Goal: Task Accomplishment & Management: Complete application form

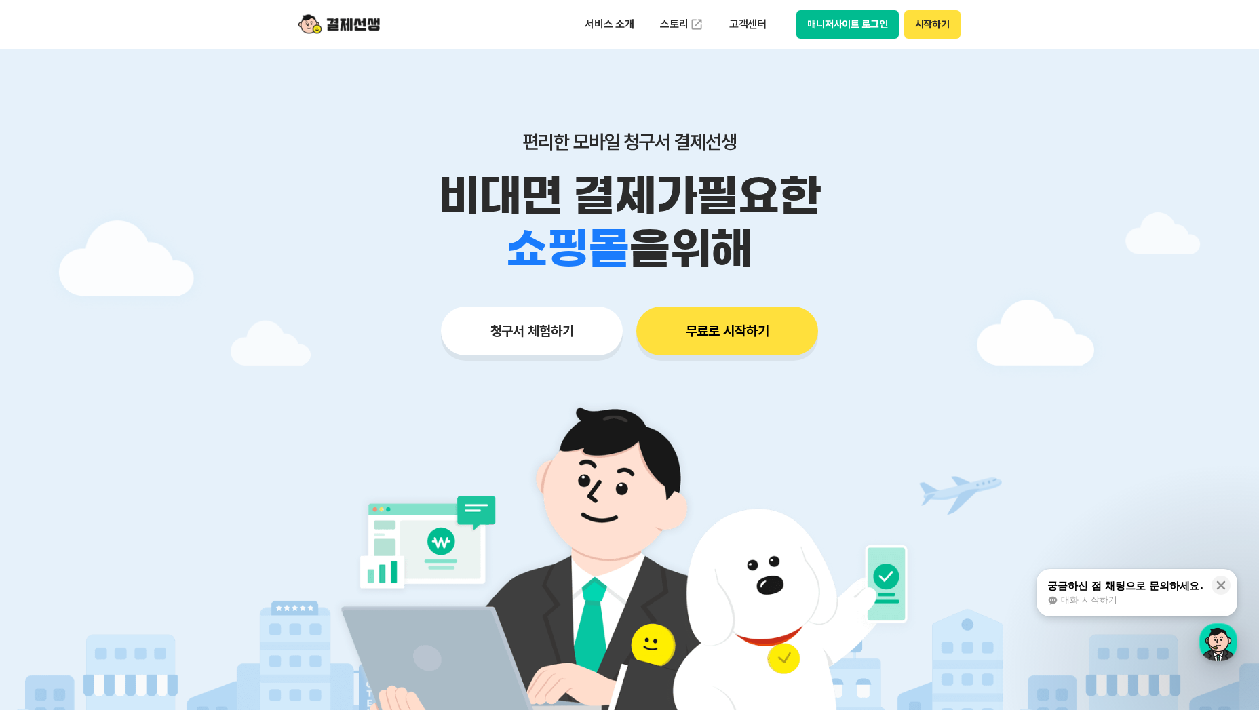
click at [697, 331] on button "무료로 시작하기" at bounding box center [727, 331] width 182 height 49
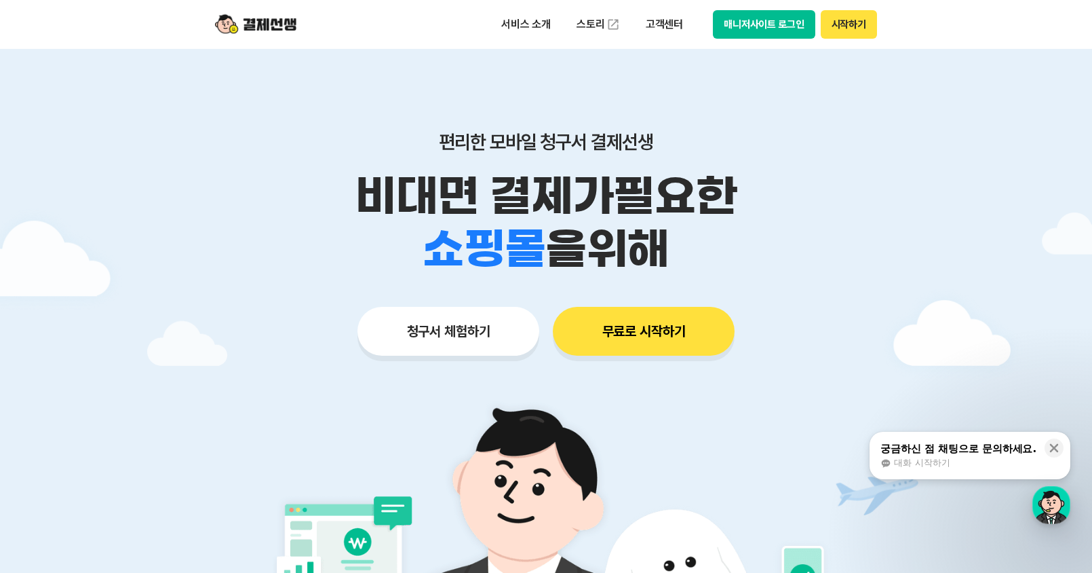
click at [472, 347] on button "청구서 체험하기" at bounding box center [449, 331] width 182 height 49
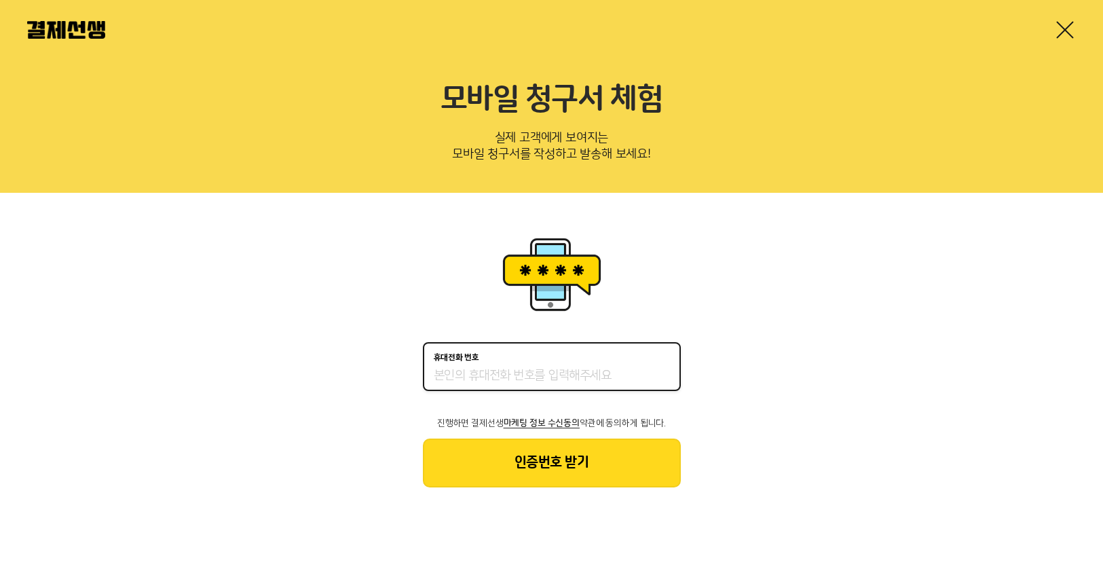
drag, startPoint x: 527, startPoint y: 373, endPoint x: 537, endPoint y: 373, distance: 10.2
click at [527, 373] on input "휴대전화 번호" at bounding box center [552, 376] width 236 height 16
type input "01095780059"
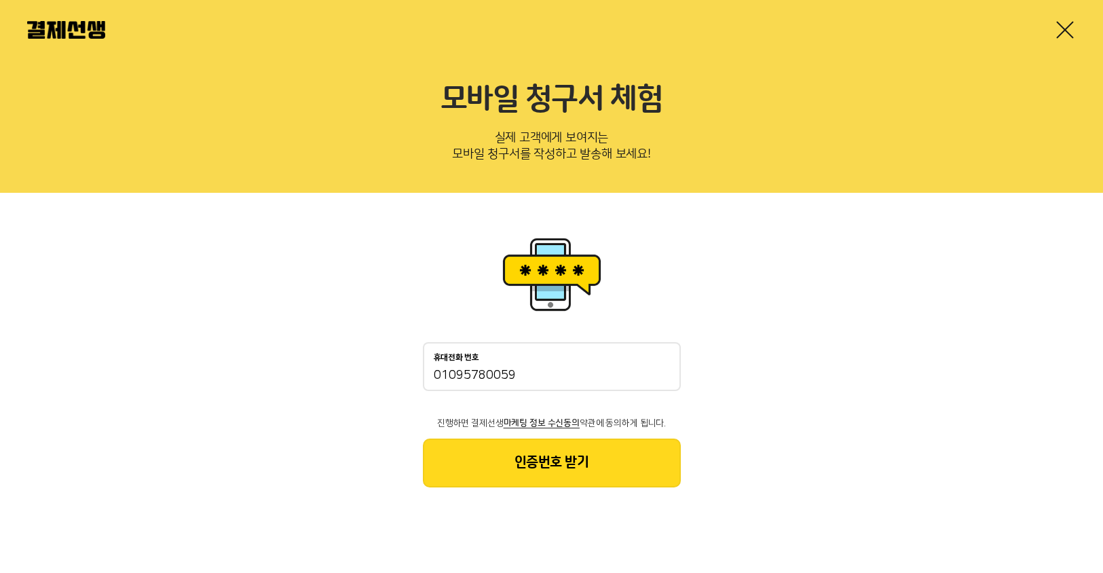
click at [545, 460] on button "인증번호 받기" at bounding box center [552, 462] width 258 height 49
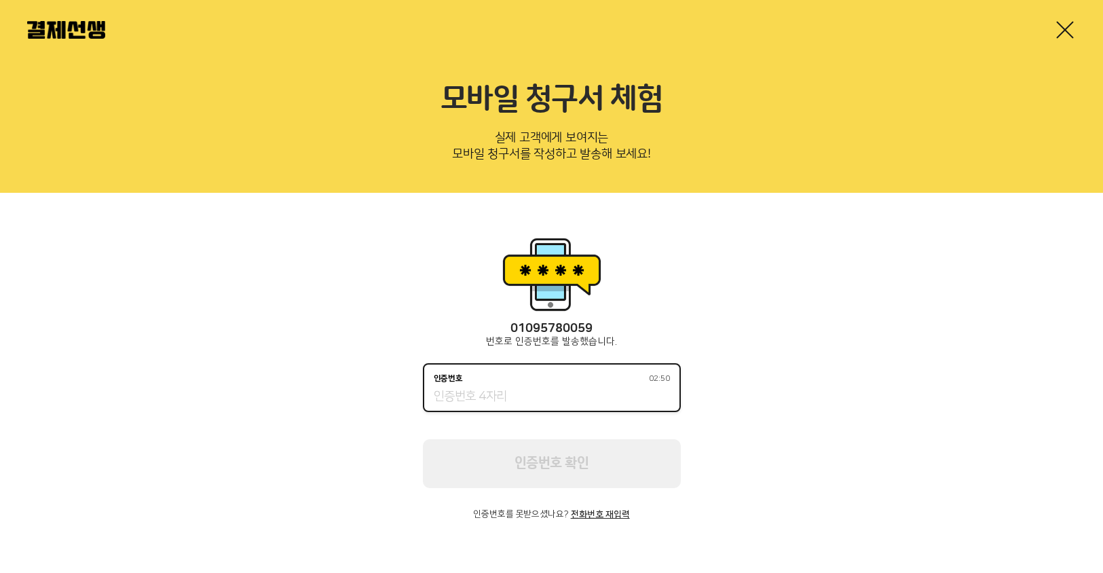
click at [540, 402] on input "인증번호 02:50" at bounding box center [552, 397] width 236 height 16
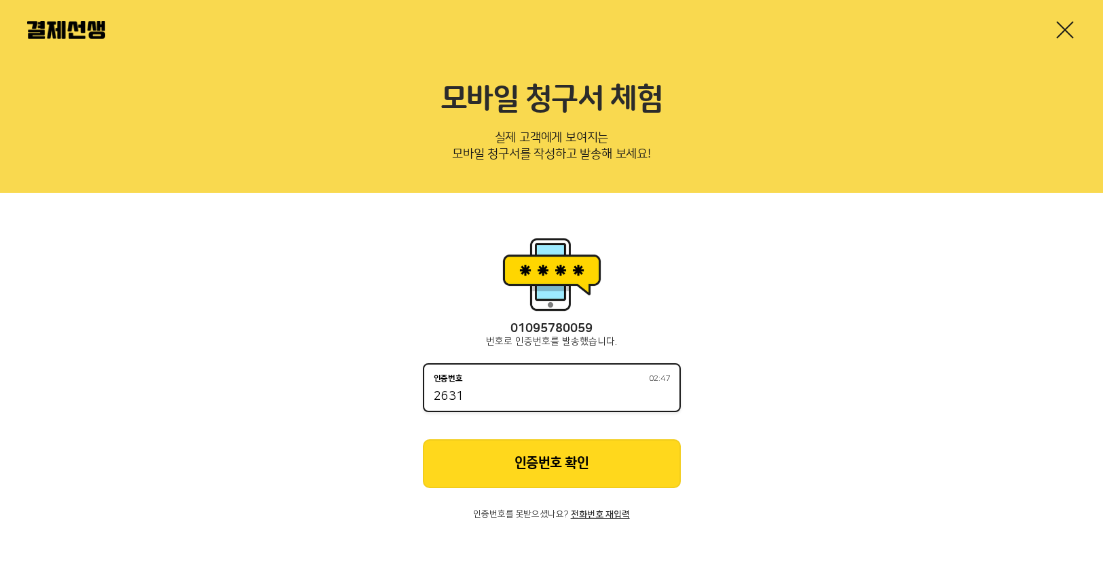
type input "2631"
click at [537, 465] on button "인증번호 확인" at bounding box center [552, 463] width 258 height 49
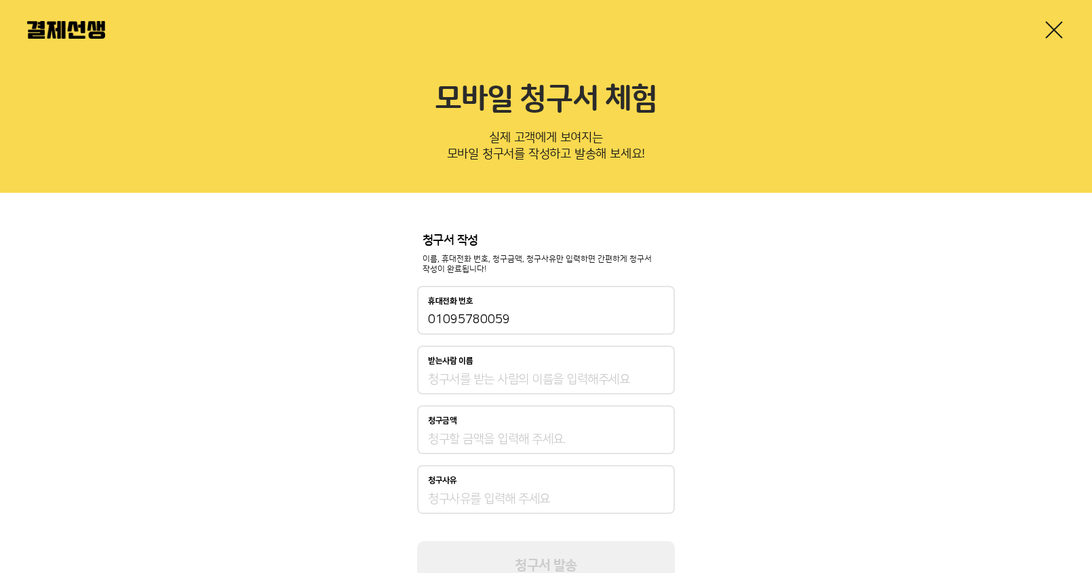
click at [512, 380] on input "받는사람 이름" at bounding box center [546, 379] width 236 height 16
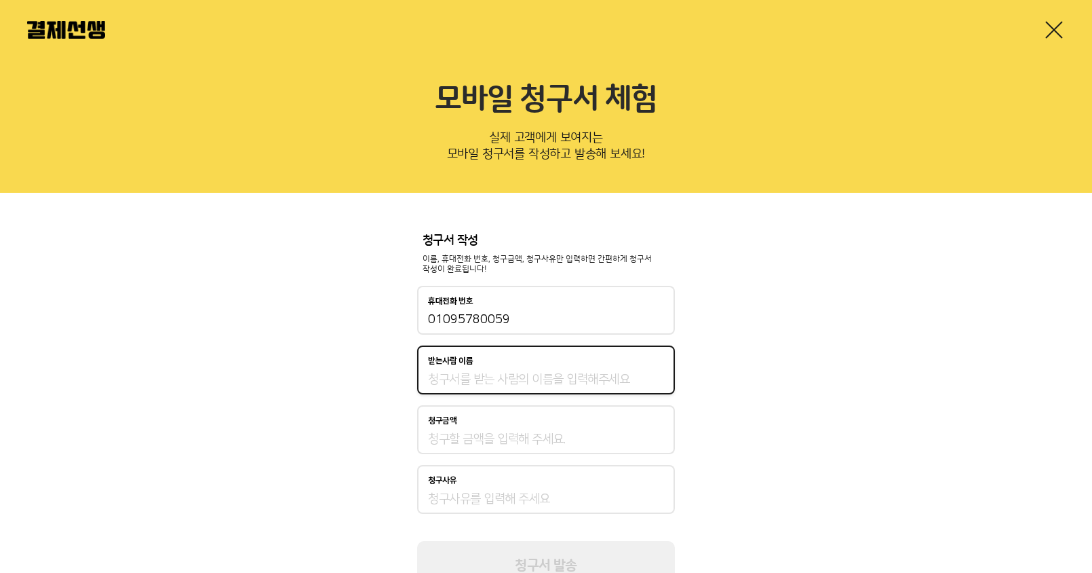
type input "[PERSON_NAME]"
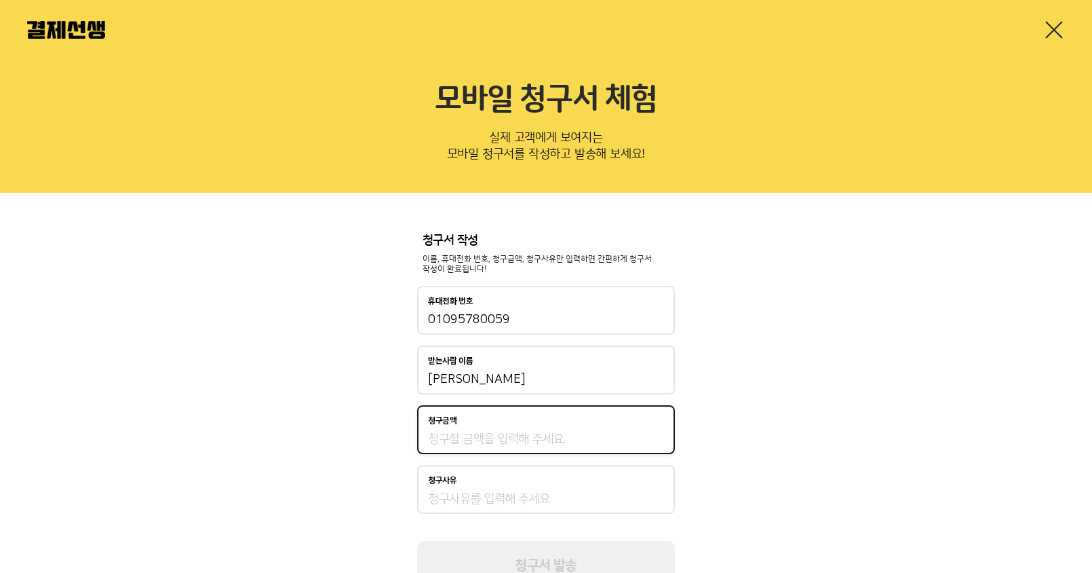
click at [461, 440] on input "청구금액" at bounding box center [546, 439] width 236 height 16
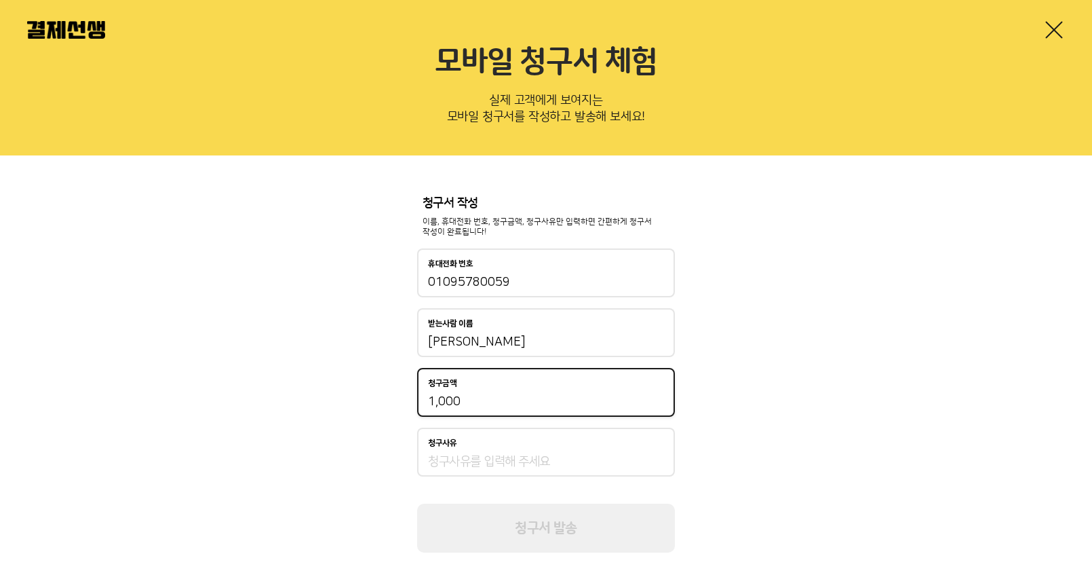
scroll to position [58, 0]
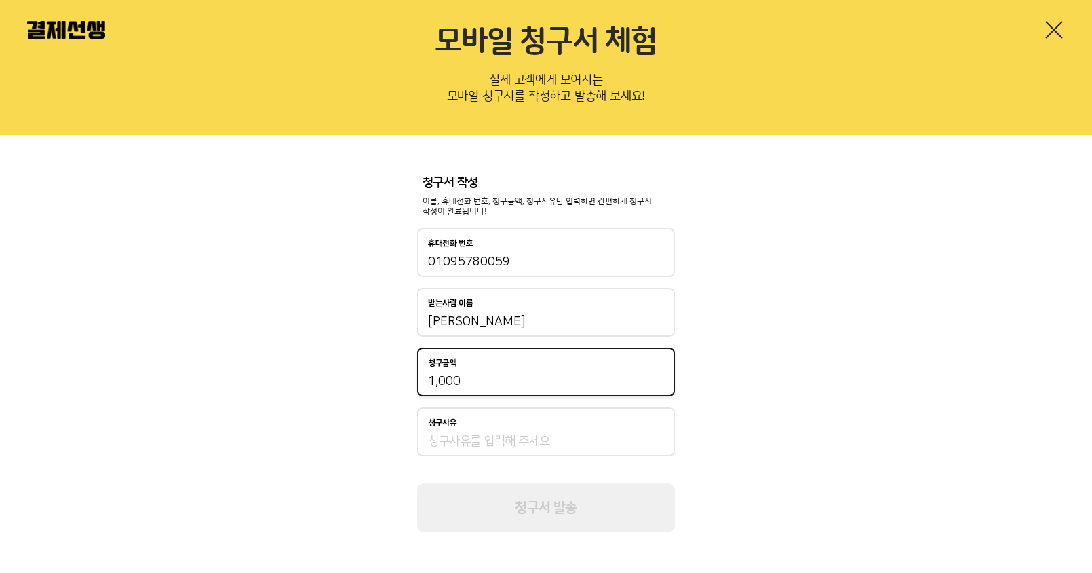
type input "1,000"
click at [471, 406] on div "청구서 작성 이름, 휴대전화 번호, 청구금액, 청구사유만 입력하면 간편하게 청구서 작성이 완료됩니다! 휴대전화 번호 01095780059 받는…" at bounding box center [546, 354] width 258 height 357
click at [474, 431] on div "청구사유" at bounding box center [546, 431] width 258 height 49
click at [482, 442] on input "청구사유" at bounding box center [546, 441] width 236 height 16
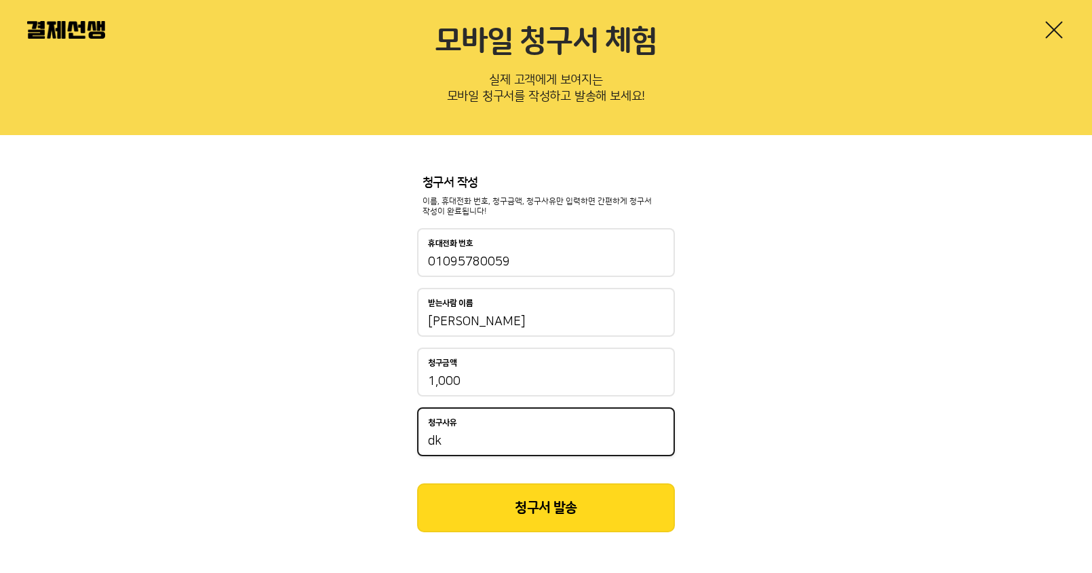
type input "d"
type input "약값"
click at [617, 501] on button "청구서 발송" at bounding box center [546, 507] width 258 height 49
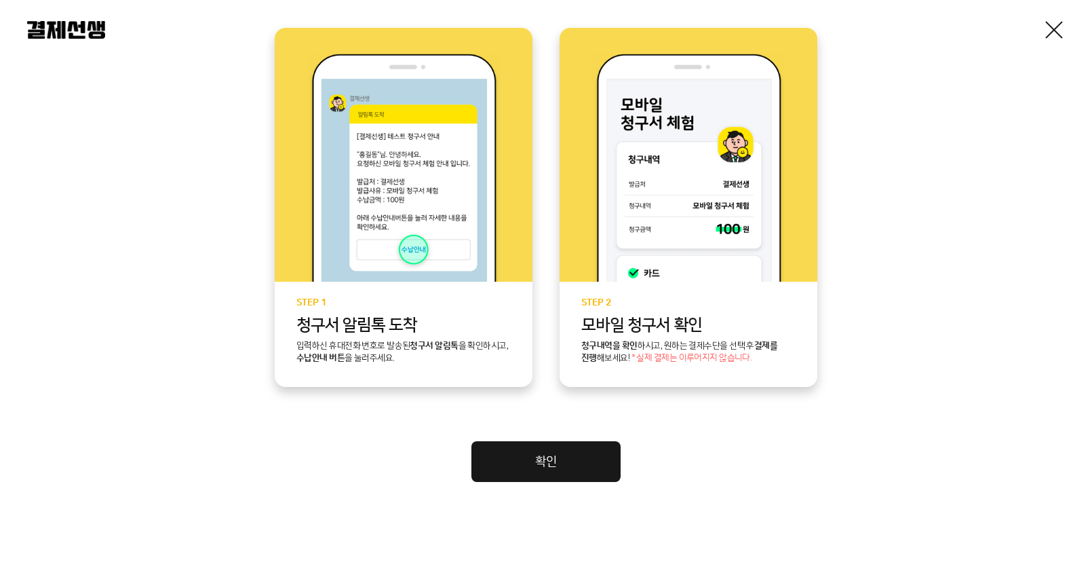
scroll to position [305, 0]
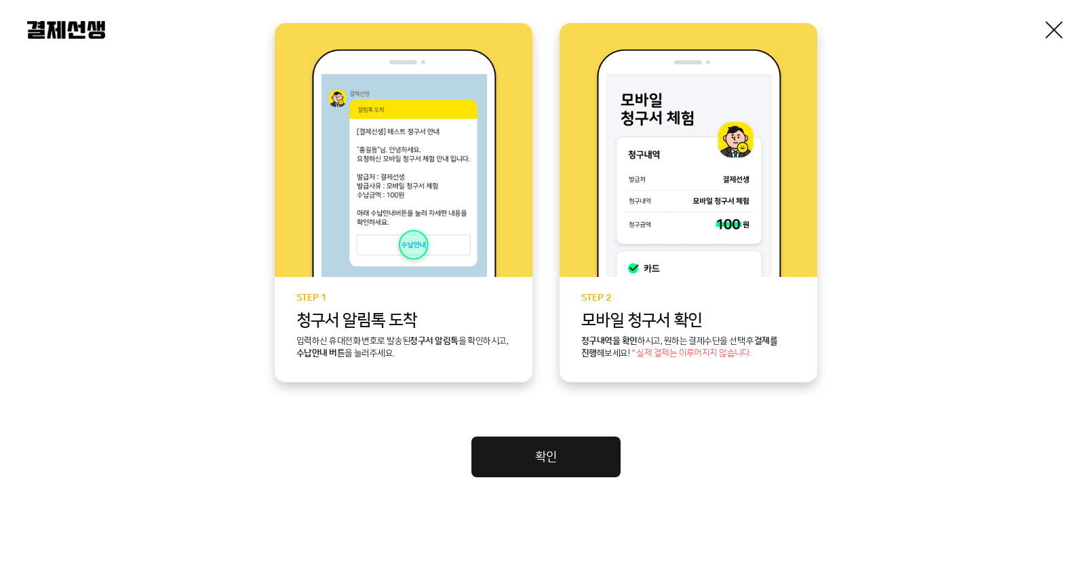
click at [548, 459] on link "확인" at bounding box center [546, 456] width 149 height 41
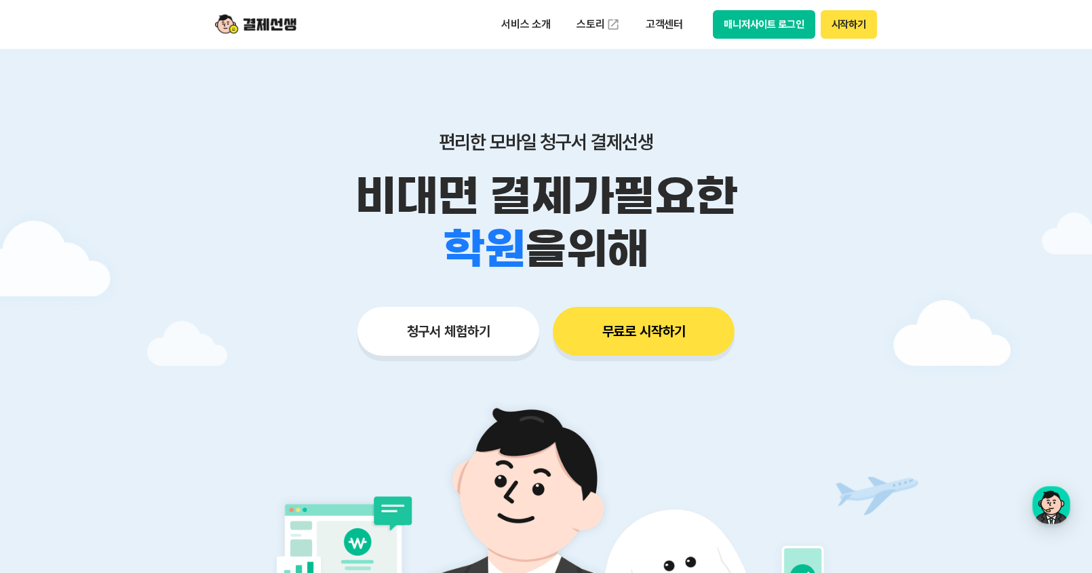
click at [630, 338] on button "무료로 시작하기" at bounding box center [644, 331] width 182 height 49
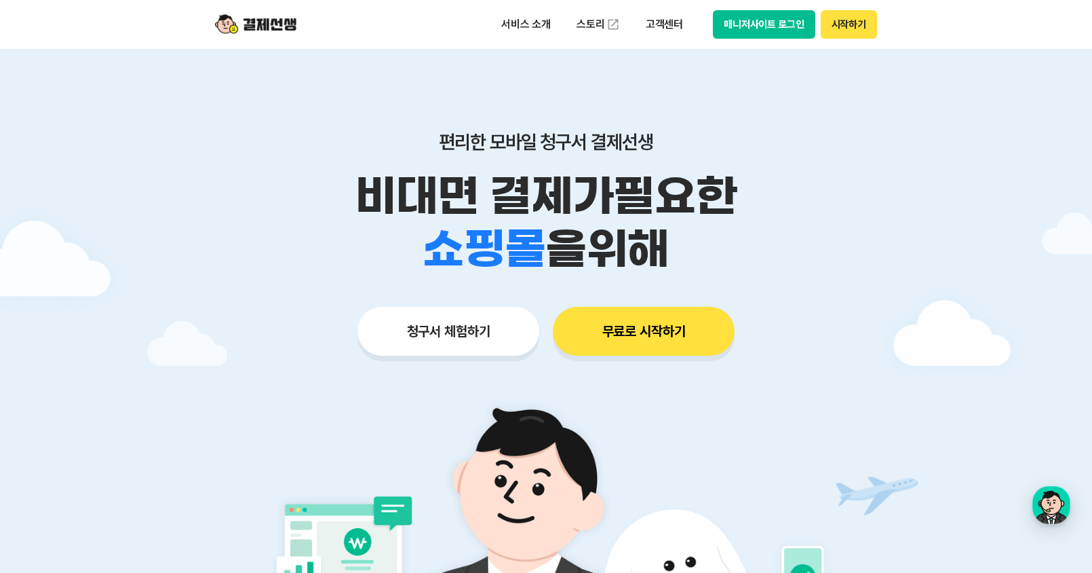
click at [482, 339] on button "청구서 체험하기" at bounding box center [449, 331] width 182 height 49
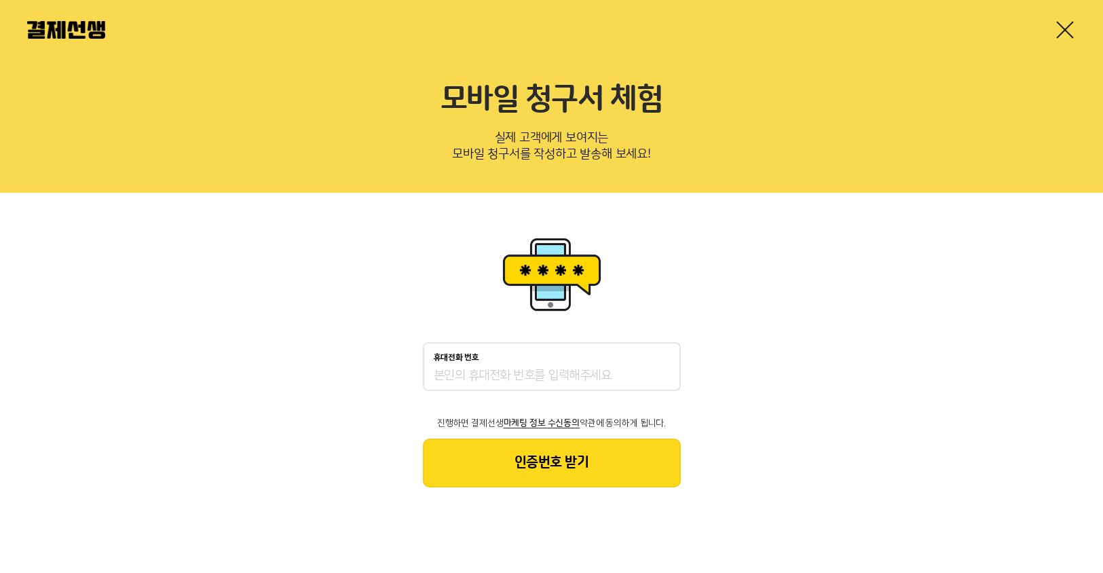
drag, startPoint x: 492, startPoint y: 364, endPoint x: 490, endPoint y: 374, distance: 10.4
click at [490, 370] on div "휴대전화 번호" at bounding box center [552, 366] width 258 height 49
click at [490, 374] on input "휴대전화 번호" at bounding box center [552, 376] width 236 height 16
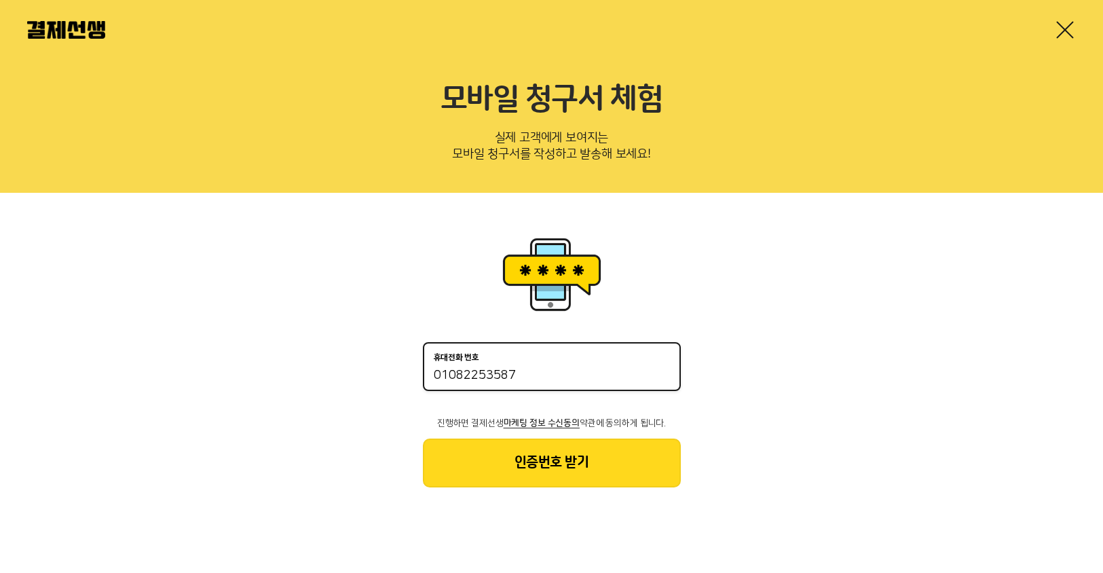
type input "01082253587"
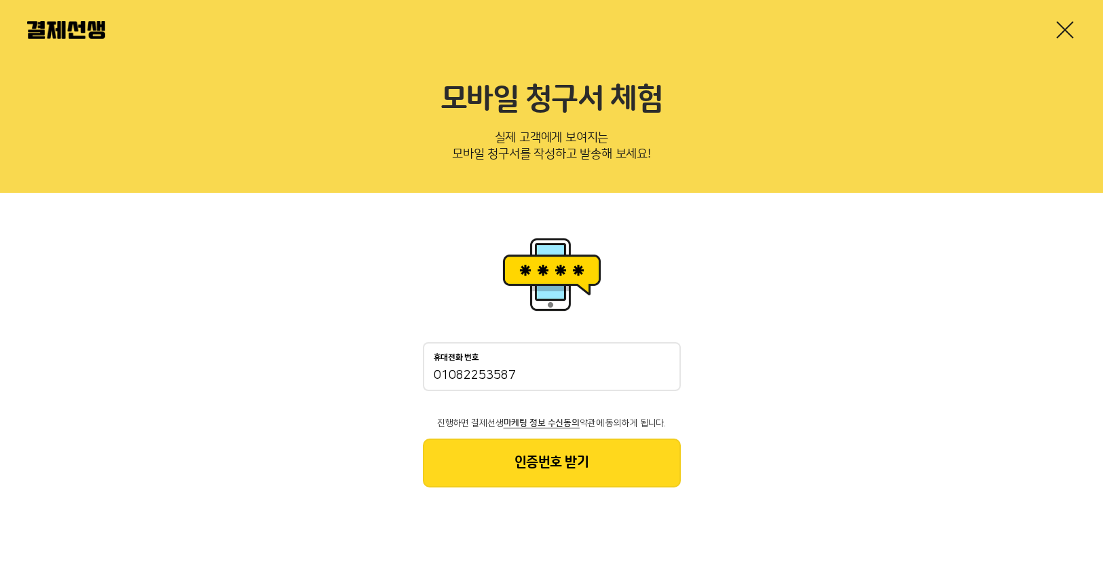
click at [571, 470] on button "인증번호 받기" at bounding box center [552, 462] width 258 height 49
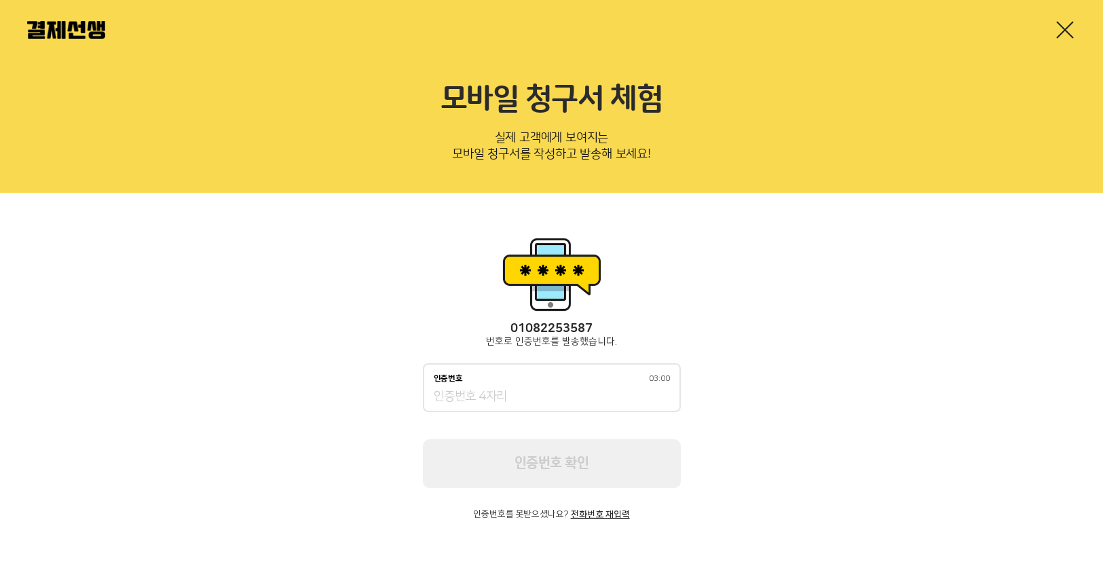
click at [512, 400] on input "인증번호 03:00" at bounding box center [552, 397] width 236 height 16
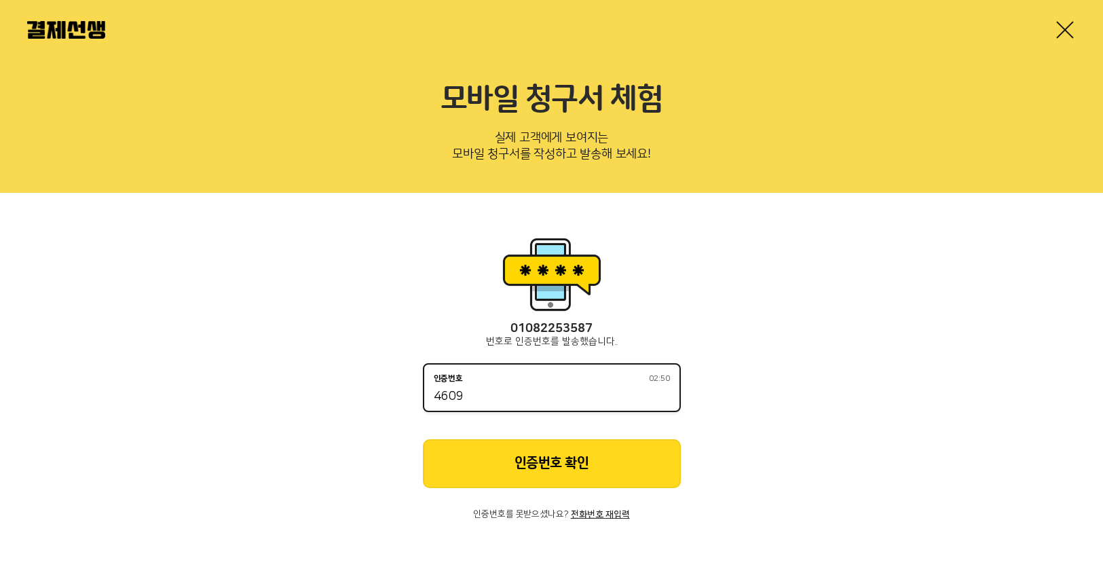
type input "4609"
click at [545, 448] on button "인증번호 확인" at bounding box center [552, 463] width 258 height 49
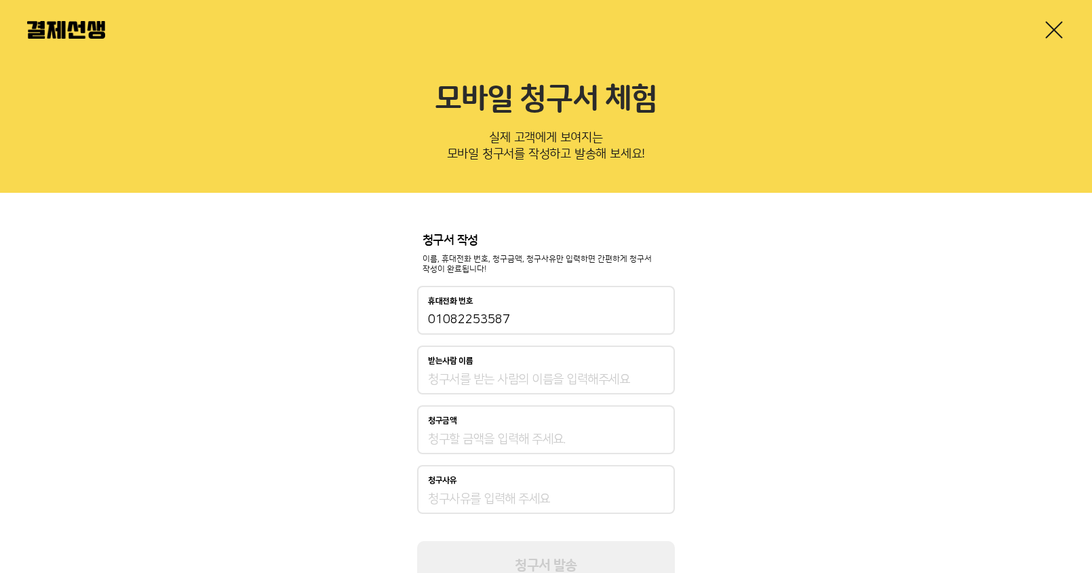
click at [481, 393] on div "받는사람 이름" at bounding box center [546, 369] width 258 height 49
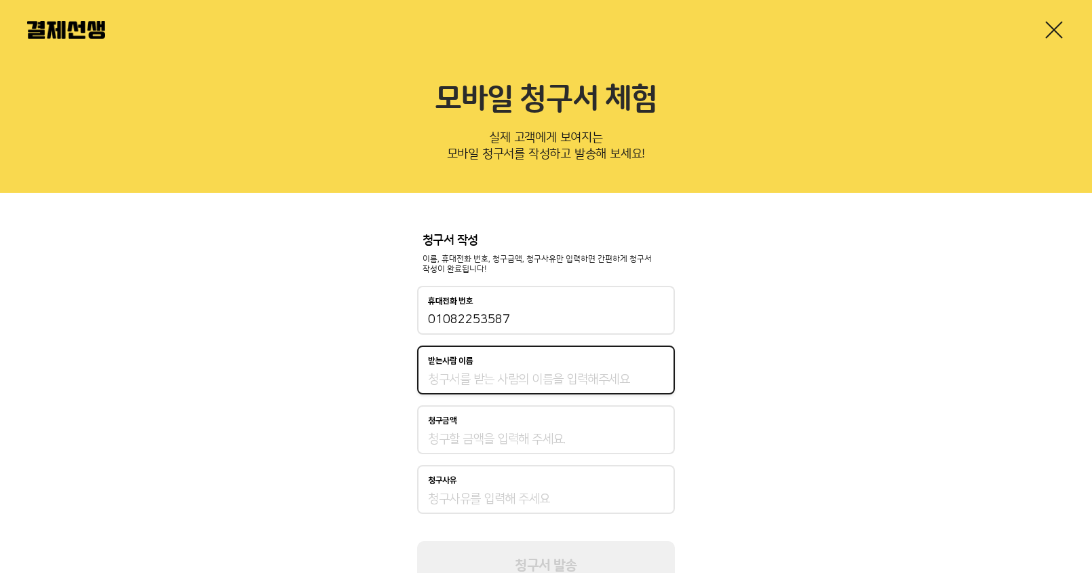
click at [487, 385] on input "받는사람 이름" at bounding box center [546, 379] width 236 height 16
type input "r"
type input "[DEMOGRAPHIC_DATA]"
click at [489, 432] on input "청구금액" at bounding box center [546, 439] width 236 height 16
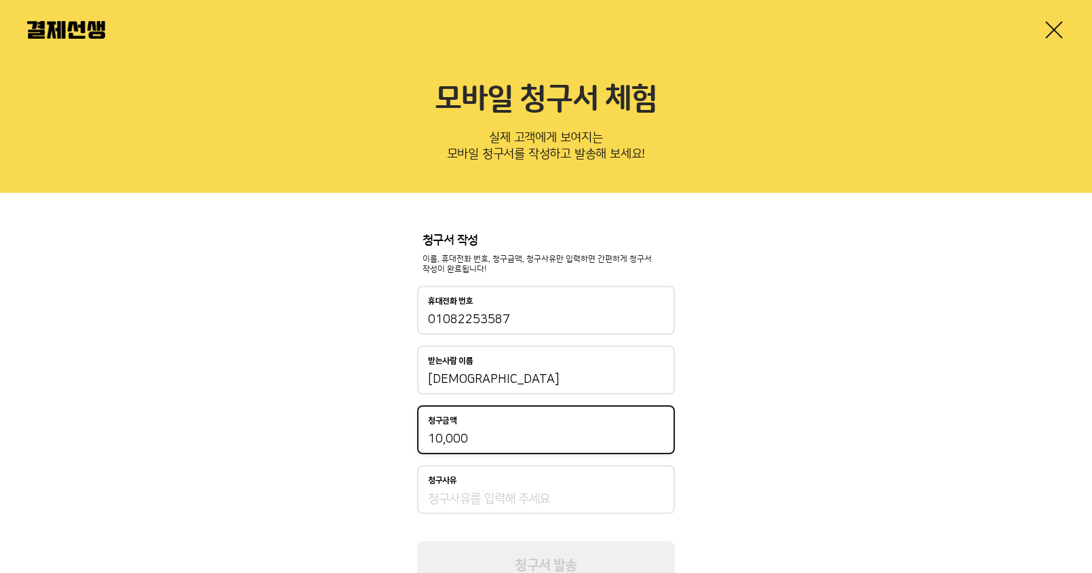
type input "10,000"
click at [485, 495] on input "청구사유" at bounding box center [546, 499] width 236 height 16
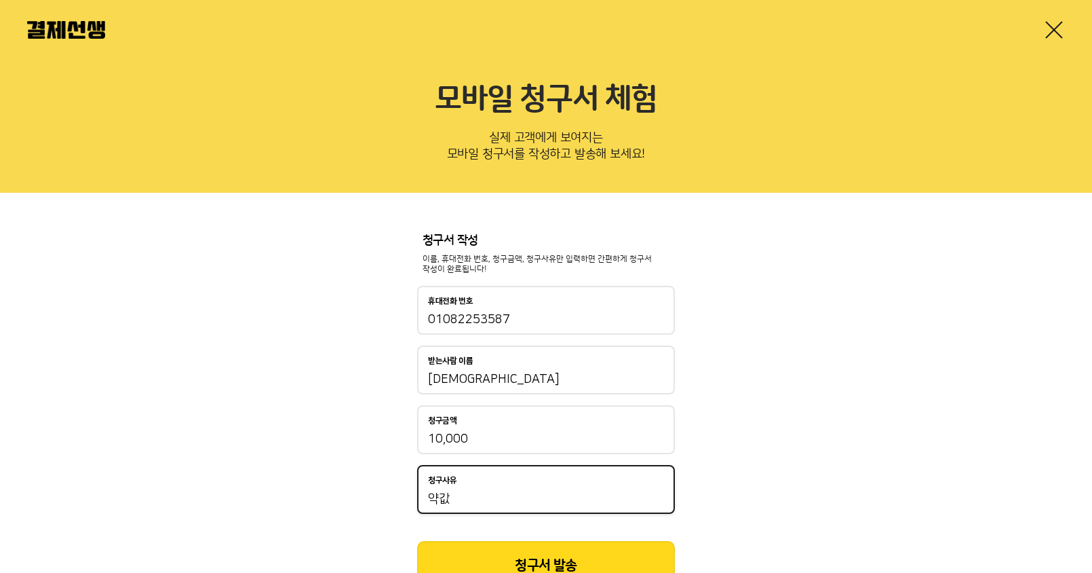
scroll to position [58, 0]
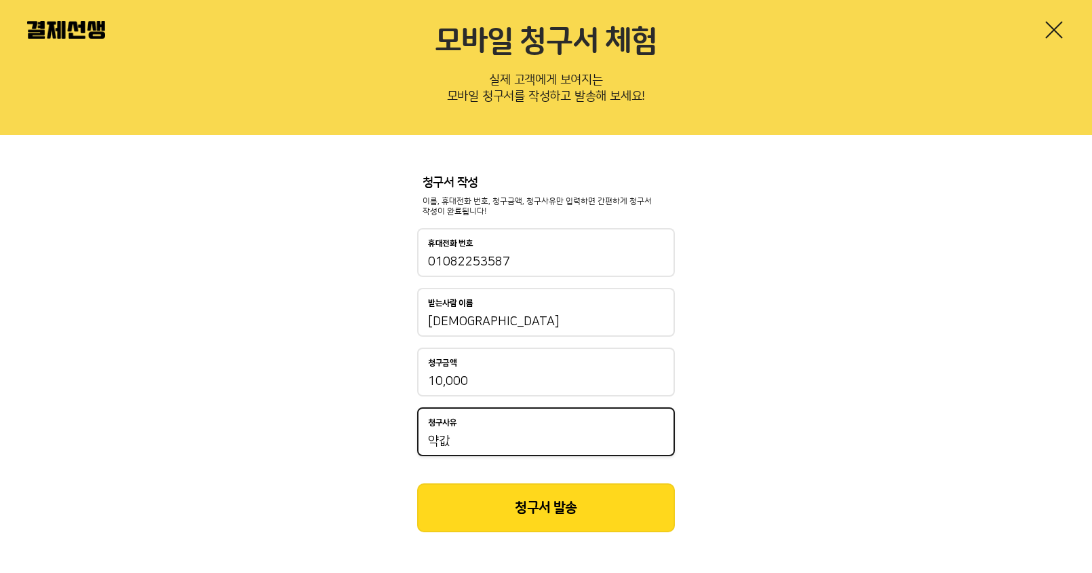
type input "약값"
click at [543, 505] on button "청구서 발송" at bounding box center [546, 507] width 258 height 49
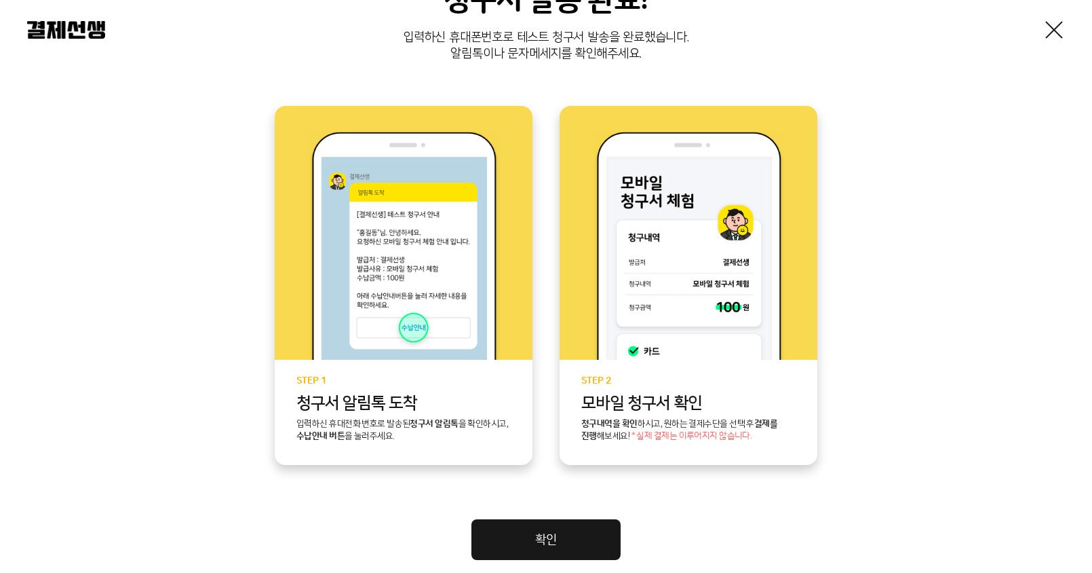
scroll to position [271, 0]
